Goal: Task Accomplishment & Management: Use online tool/utility

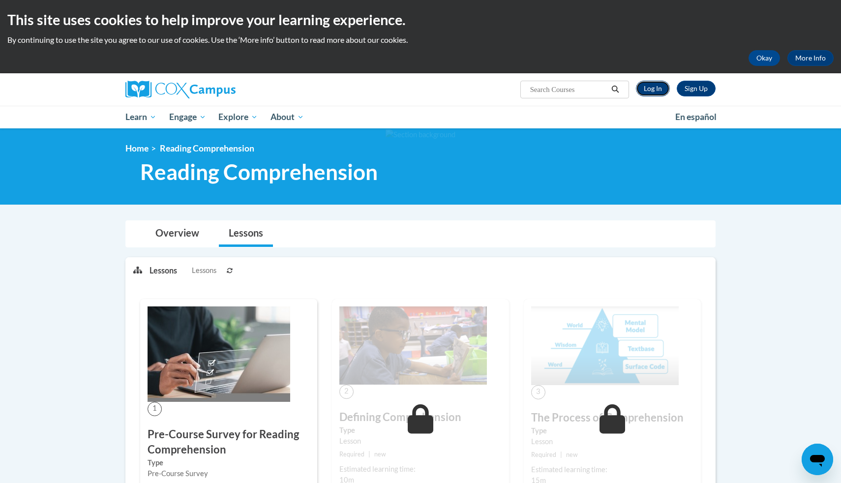
click at [647, 88] on link "Log In" at bounding box center [653, 89] width 34 height 16
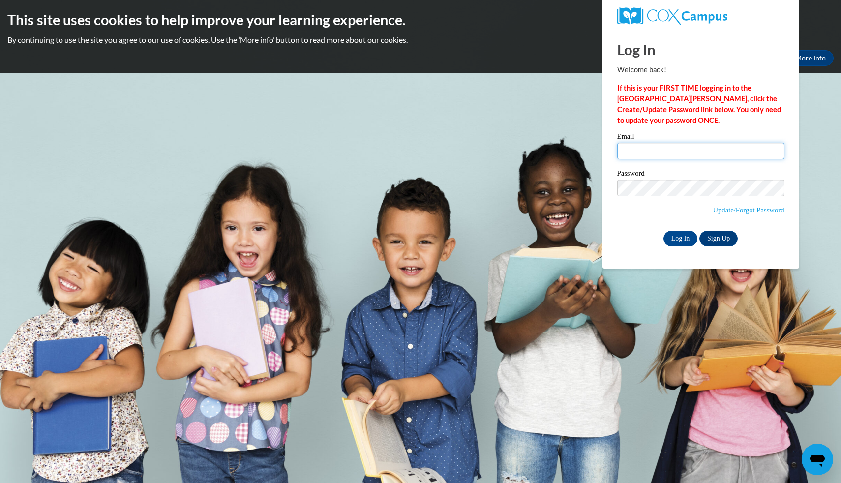
click at [675, 153] on input "Email" at bounding box center [700, 151] width 167 height 17
type input "hmzuni8651@ung.edu"
click at [676, 240] on input "Log In" at bounding box center [680, 239] width 34 height 16
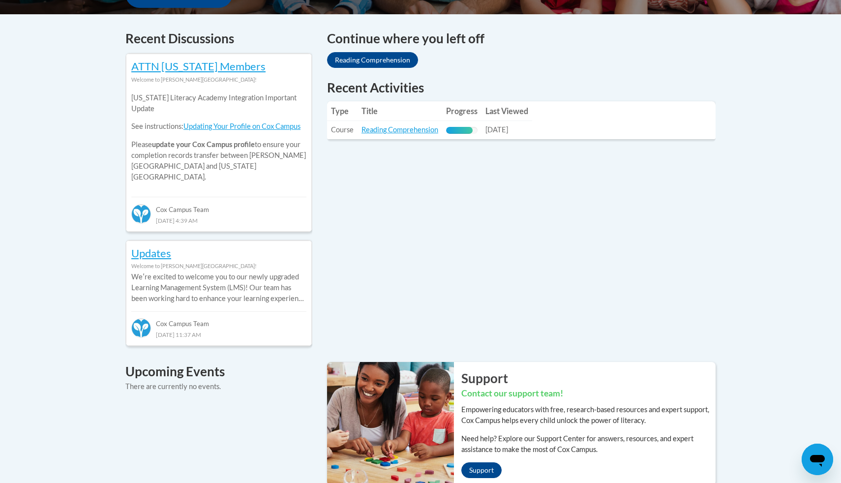
scroll to position [403, 0]
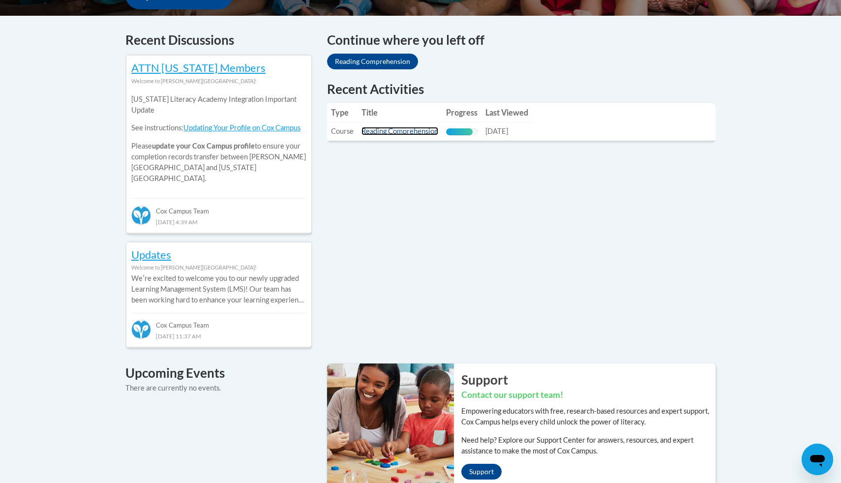
click at [416, 129] on link "Reading Comprehension" at bounding box center [399, 131] width 77 height 8
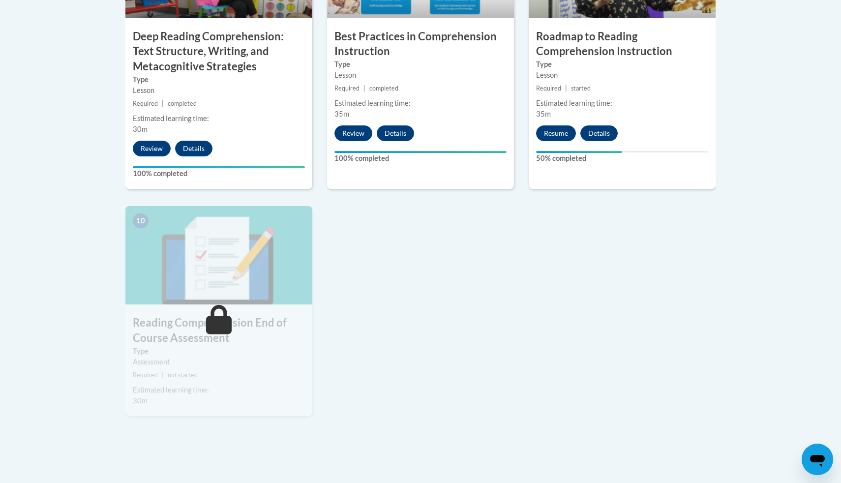
scroll to position [958, 0]
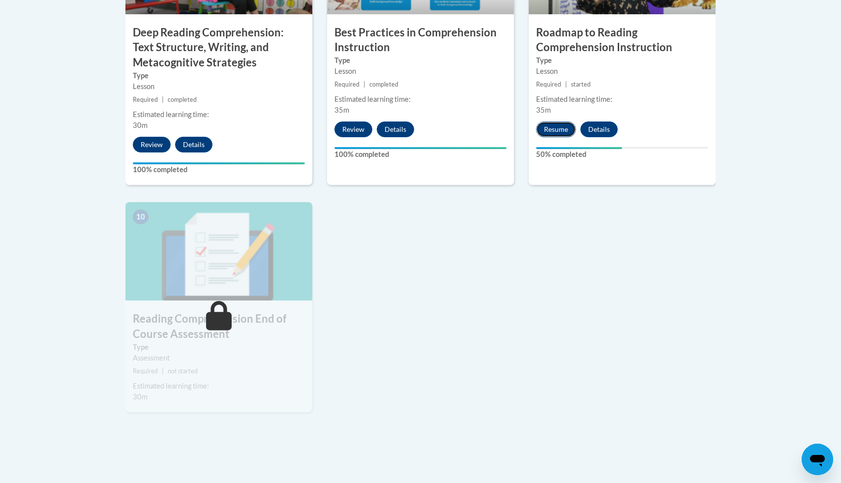
click at [546, 129] on button "Resume" at bounding box center [556, 129] width 40 height 16
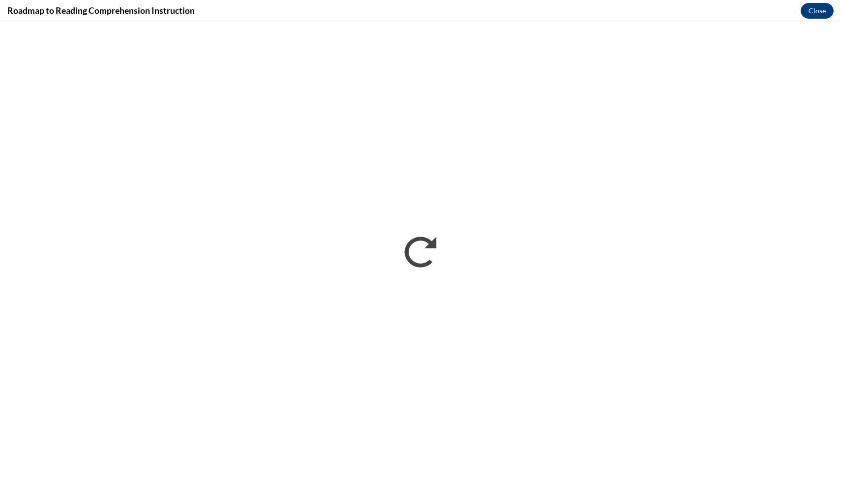
scroll to position [0, 0]
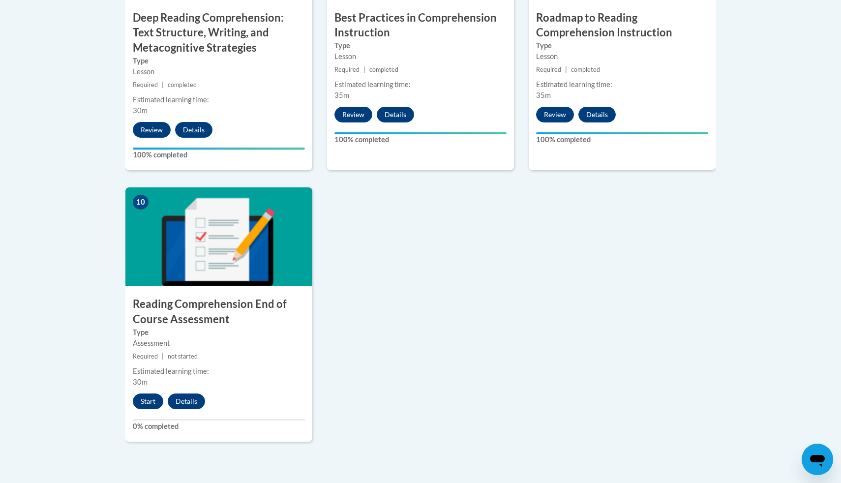
scroll to position [979, 0]
